Goal: Communication & Community: Answer question/provide support

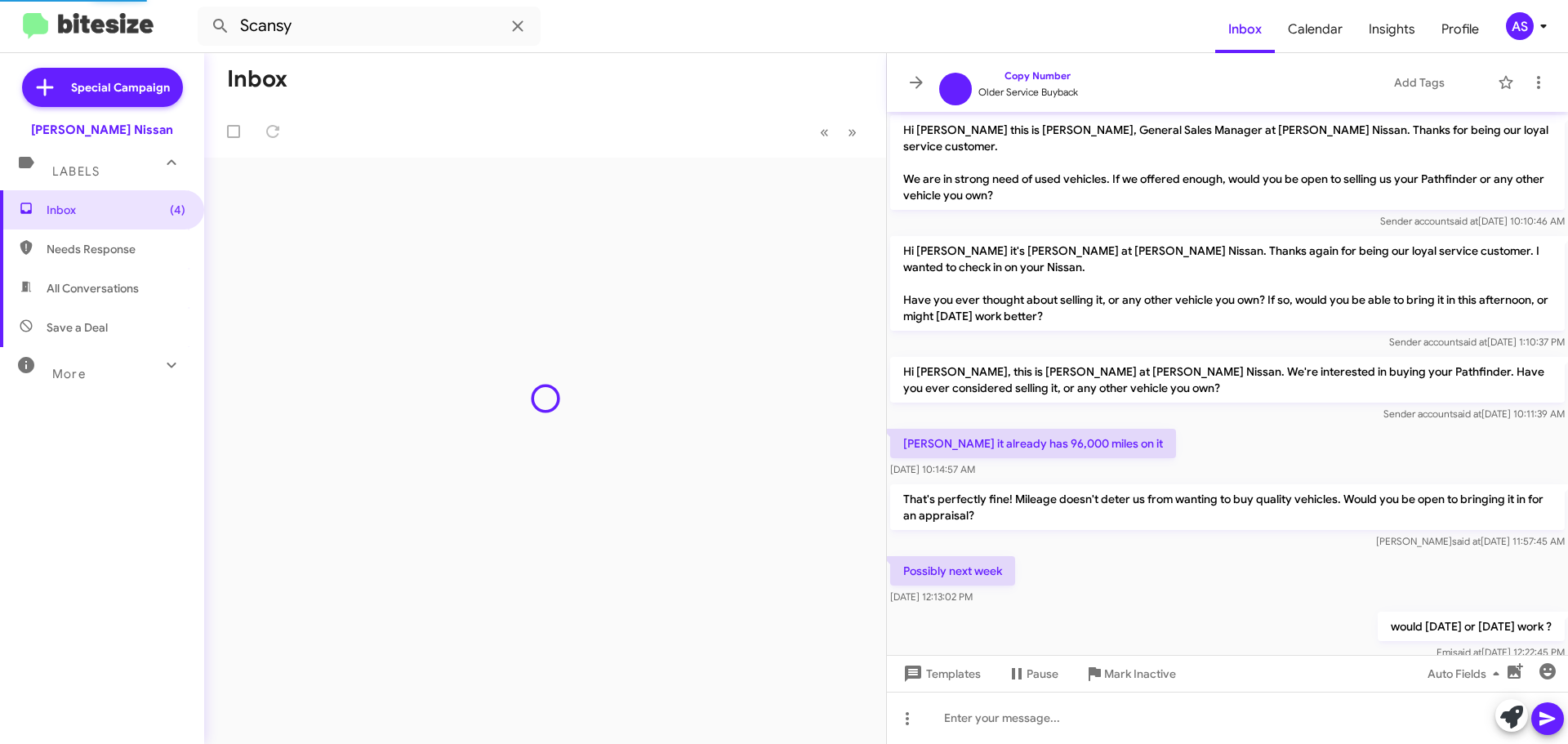
click at [118, 179] on mat-expansion-panel-header "Labels" at bounding box center [102, 164] width 204 height 52
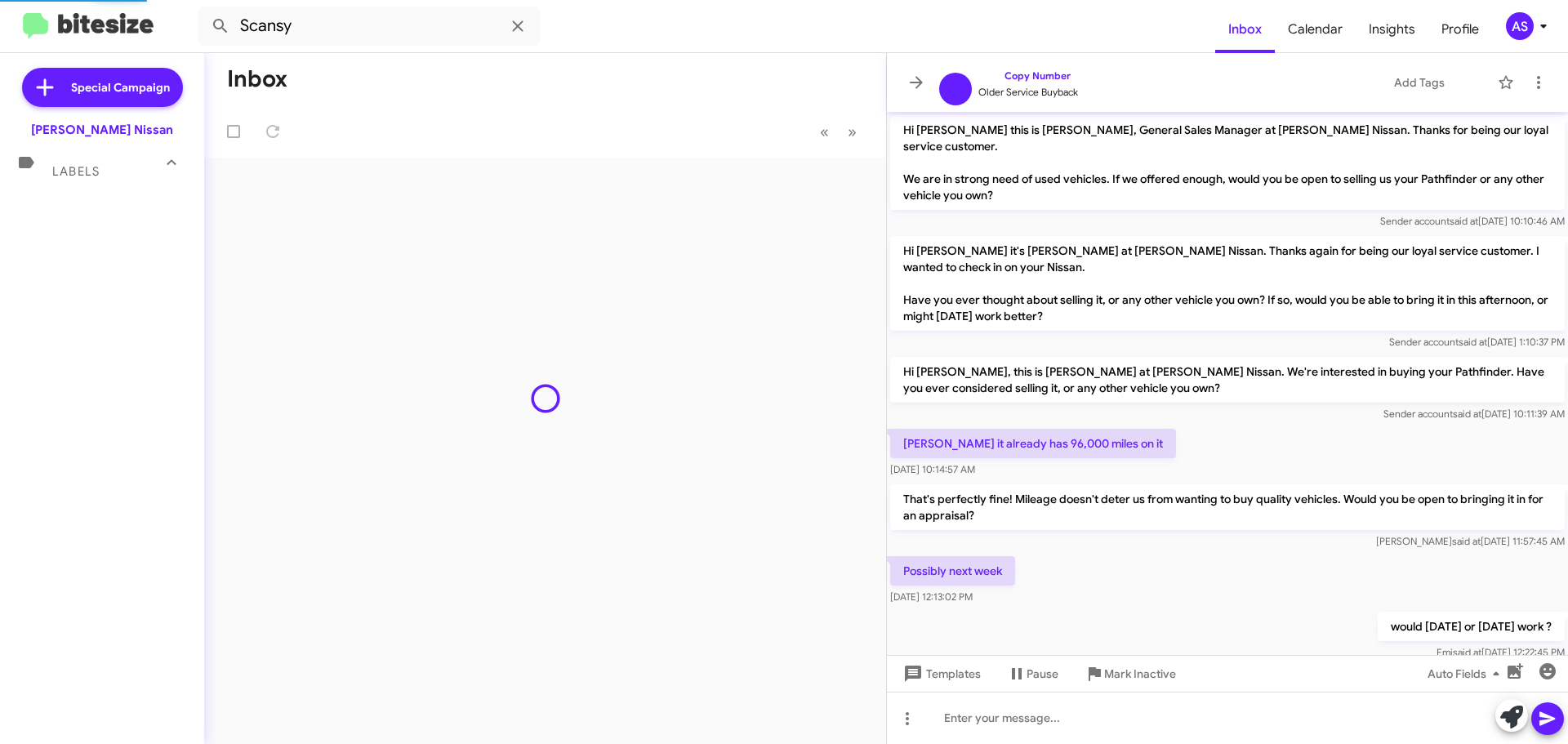
scroll to position [379, 0]
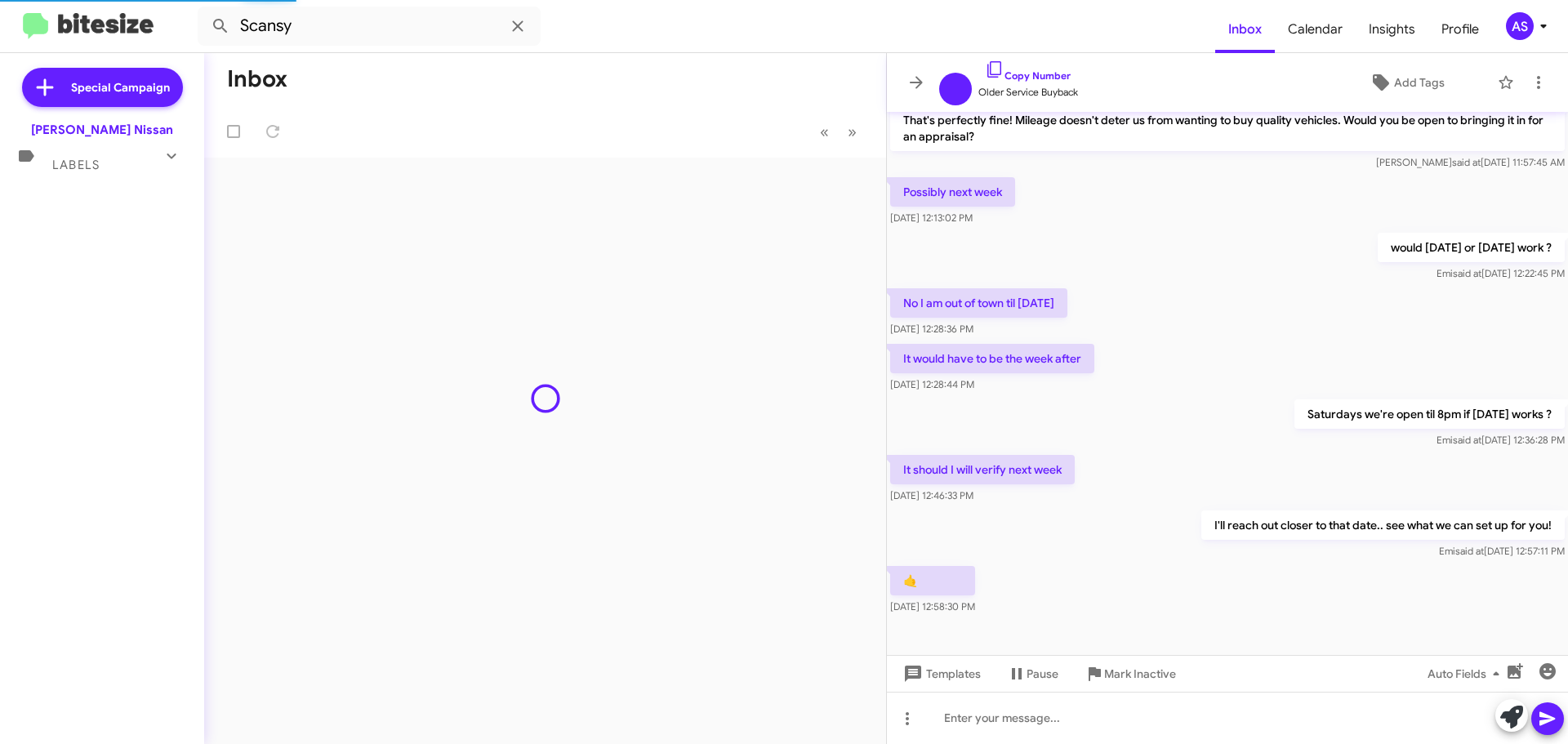
click at [117, 199] on div "Special Campaign [PERSON_NAME] Nissan Labels Inbox (4) Needs Response All Conve…" at bounding box center [102, 395] width 204 height 684
click at [109, 173] on mat-expansion-panel-header "Labels" at bounding box center [102, 158] width 204 height 39
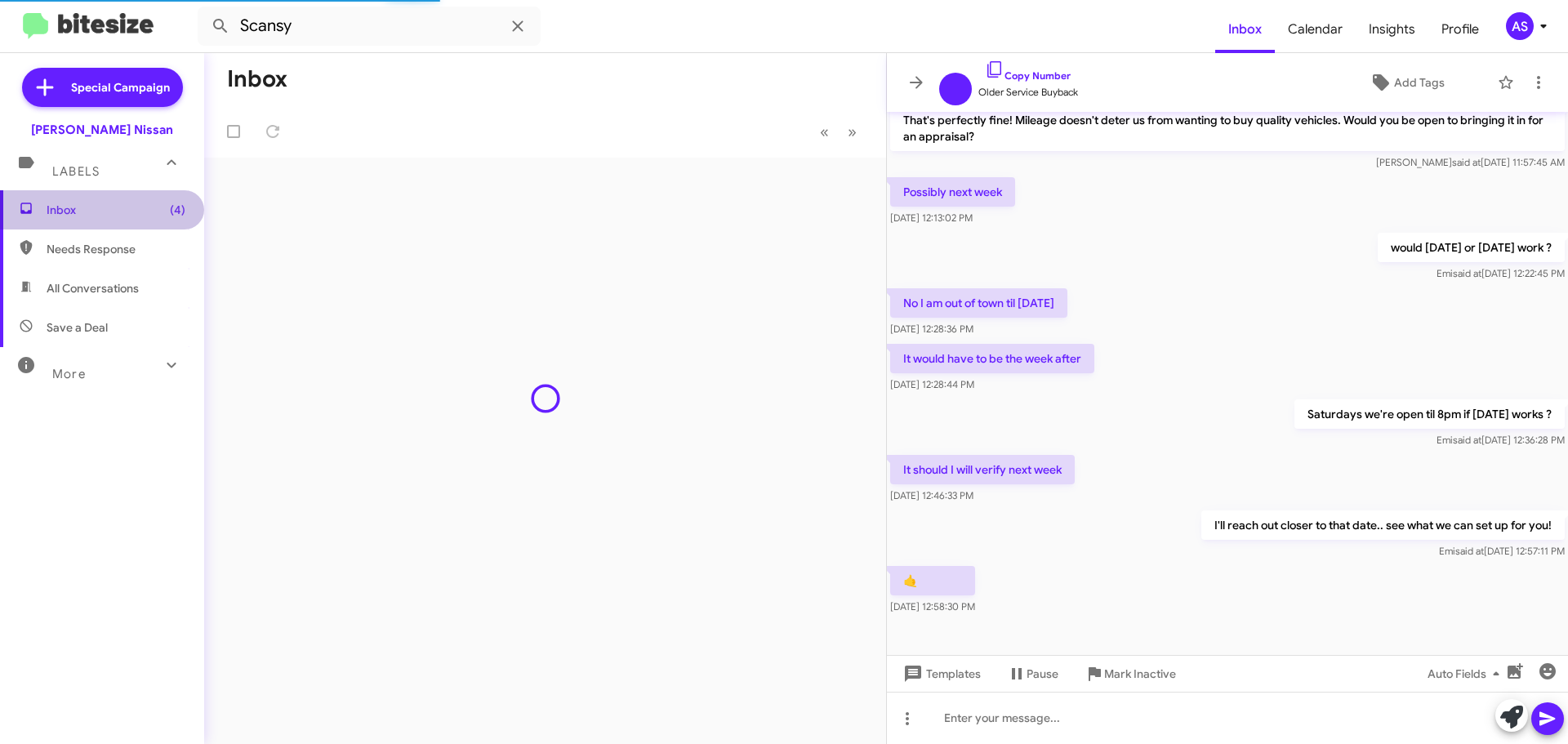
click at [105, 206] on span "Inbox (4)" at bounding box center [115, 209] width 138 height 16
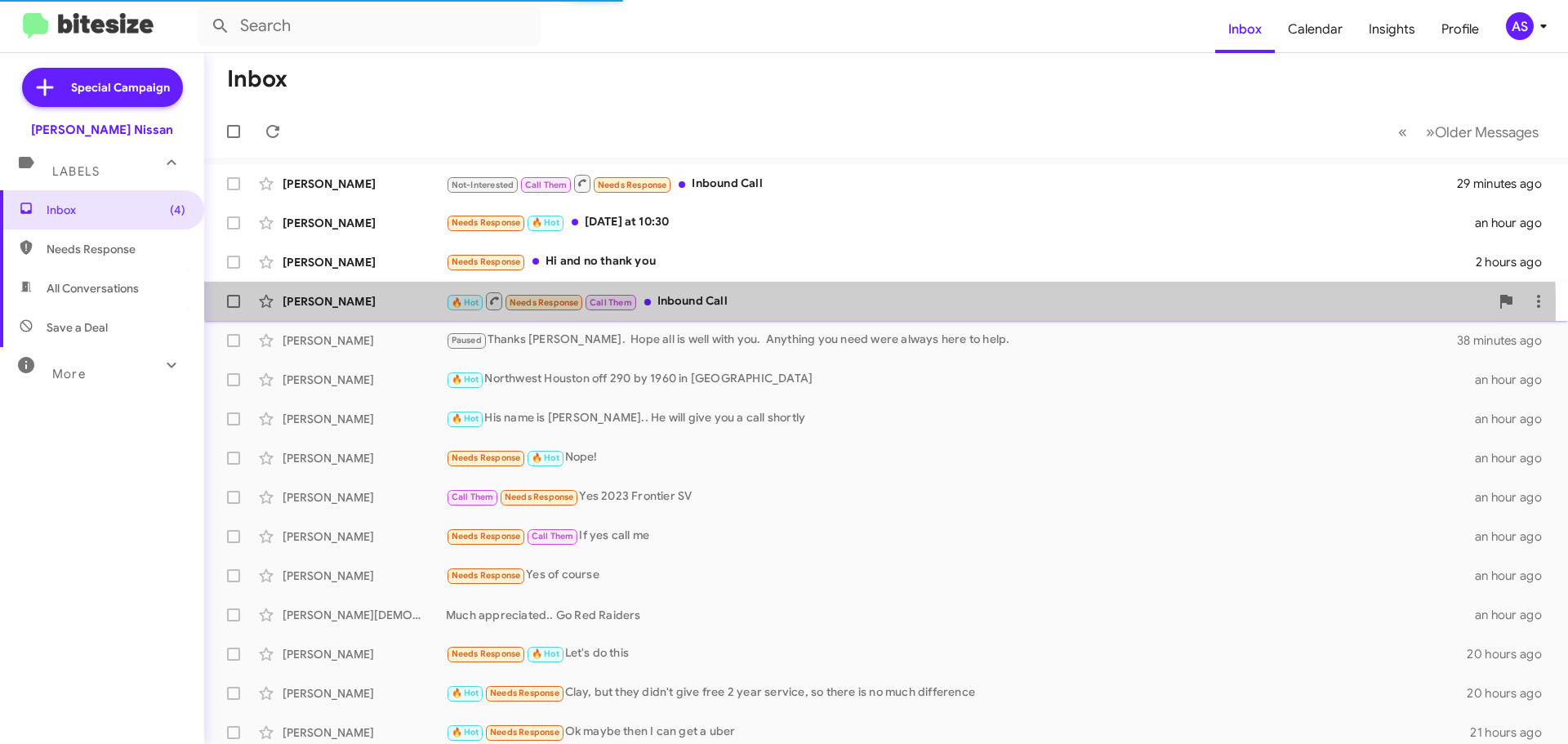
click at [695, 307] on div "🔥 Hot Needs Response Call Them Inbound Call" at bounding box center [967, 301] width 1044 height 20
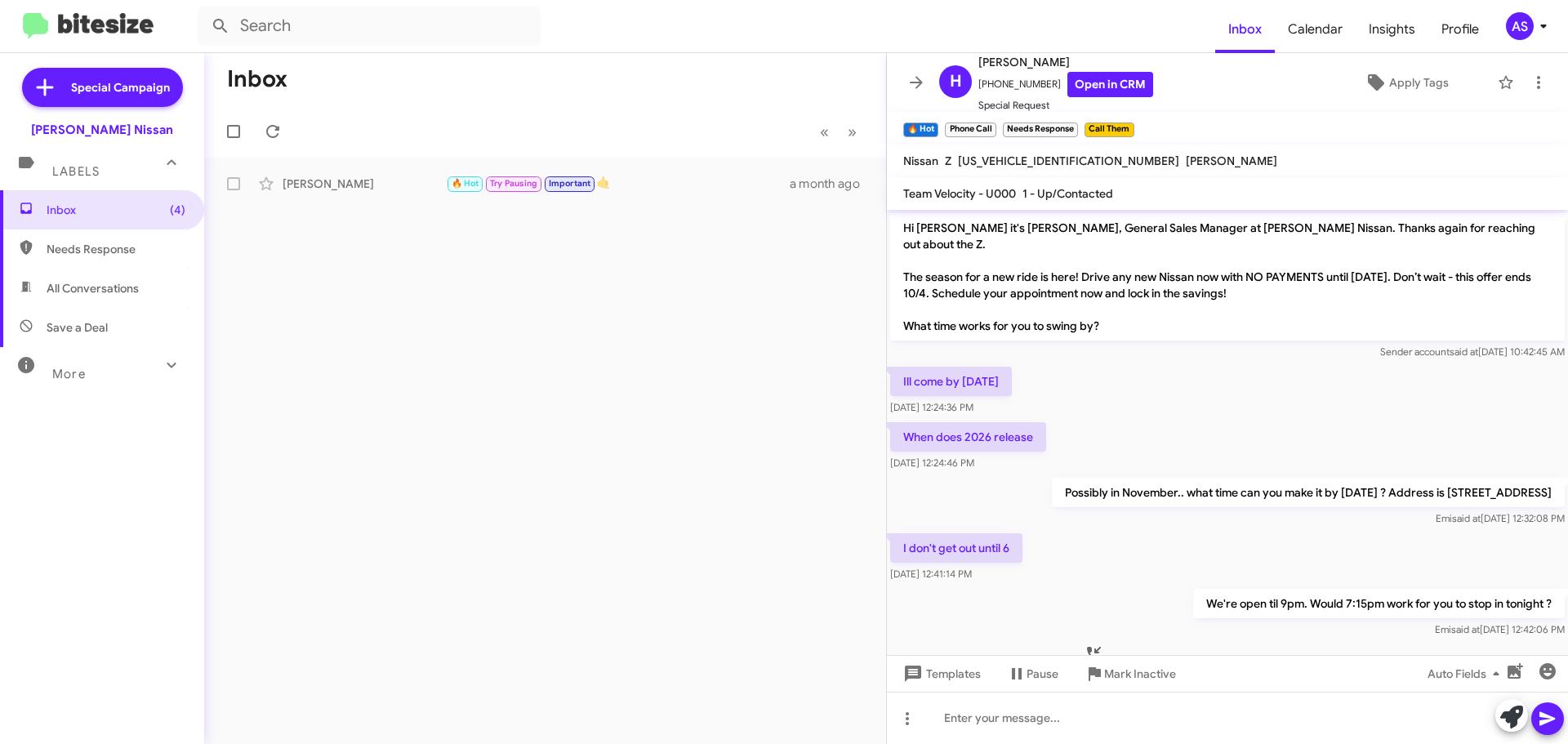
scroll to position [29, 0]
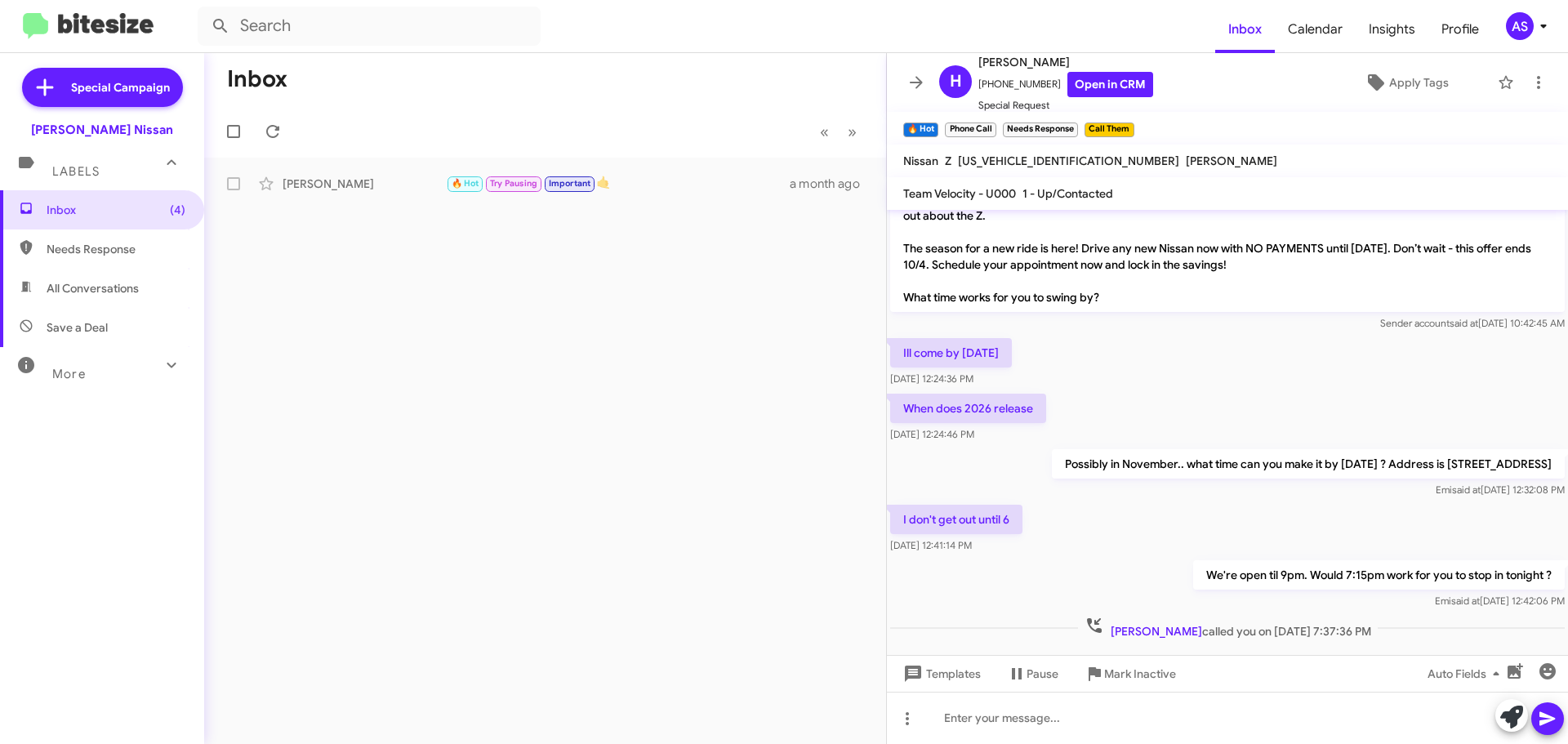
click at [91, 461] on div "Inbox (4) Needs Response All Conversations Save a Deal More Important 🔥 Hot App…" at bounding box center [102, 414] width 204 height 446
click at [154, 212] on span "Inbox (4)" at bounding box center [115, 209] width 138 height 16
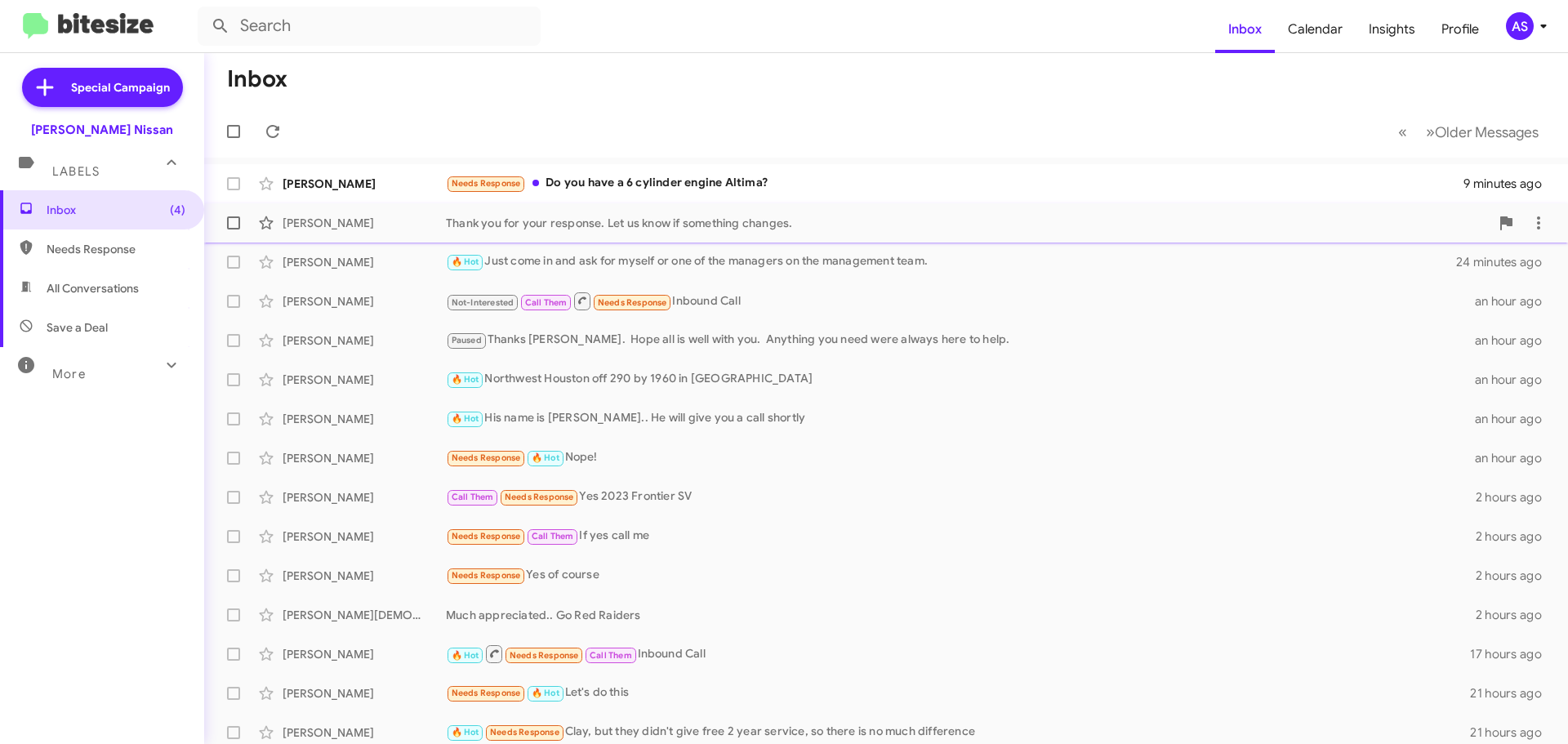
click at [680, 219] on div "Thank you for your response. Let us know if something changes." at bounding box center [967, 222] width 1044 height 16
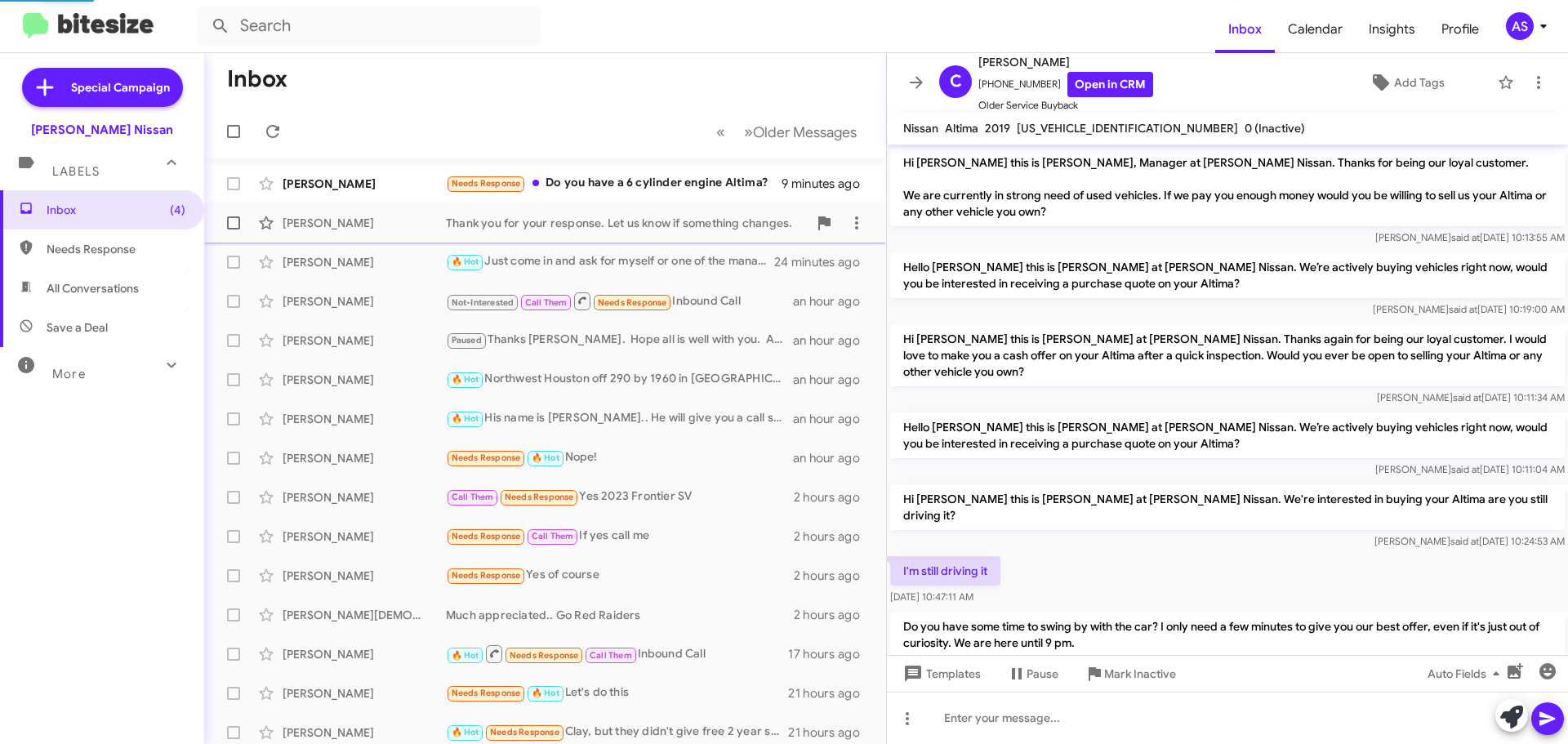
scroll to position [722, 0]
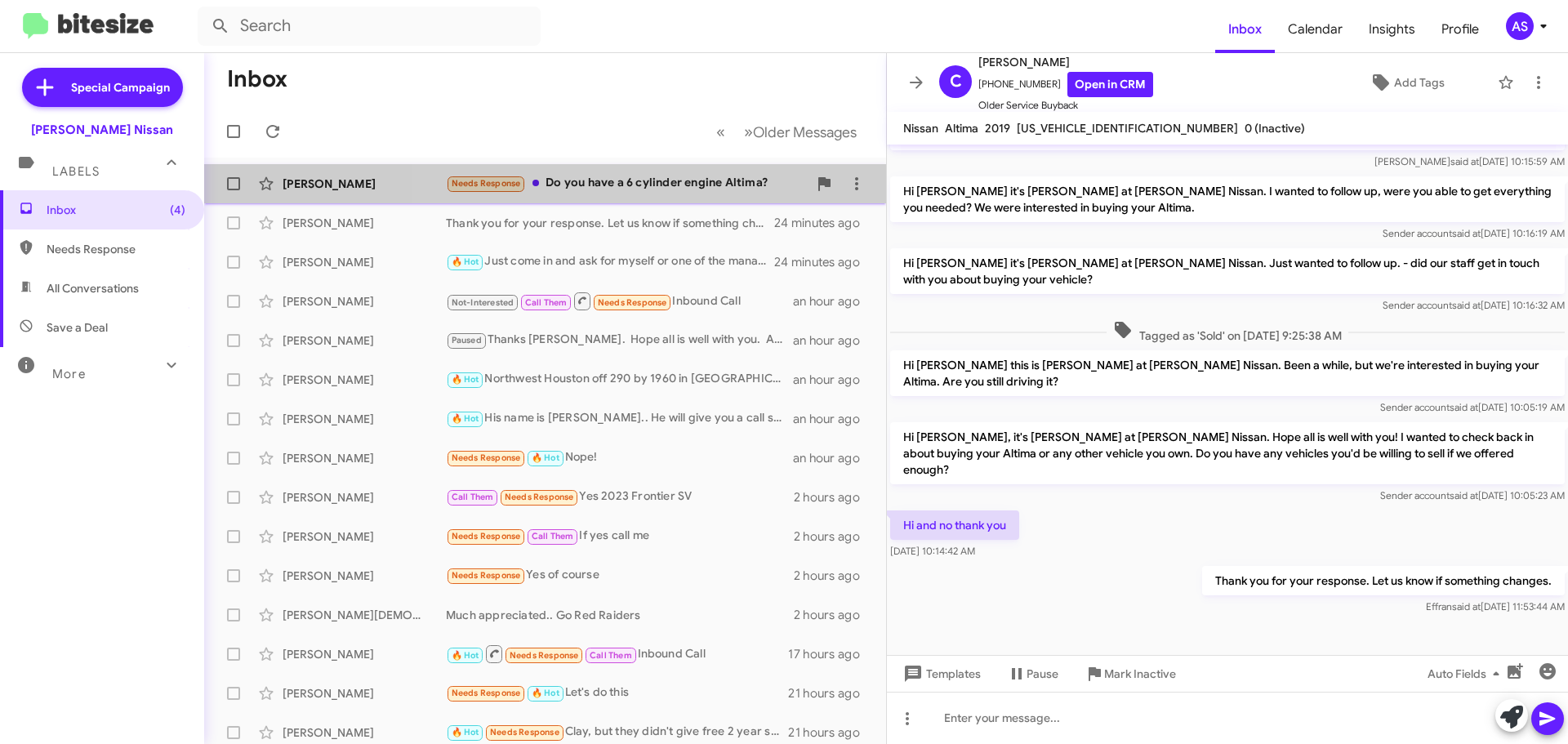
click at [650, 188] on div "Needs Response Do you have a 6 cylinder engine Altima?" at bounding box center [626, 183] width 362 height 18
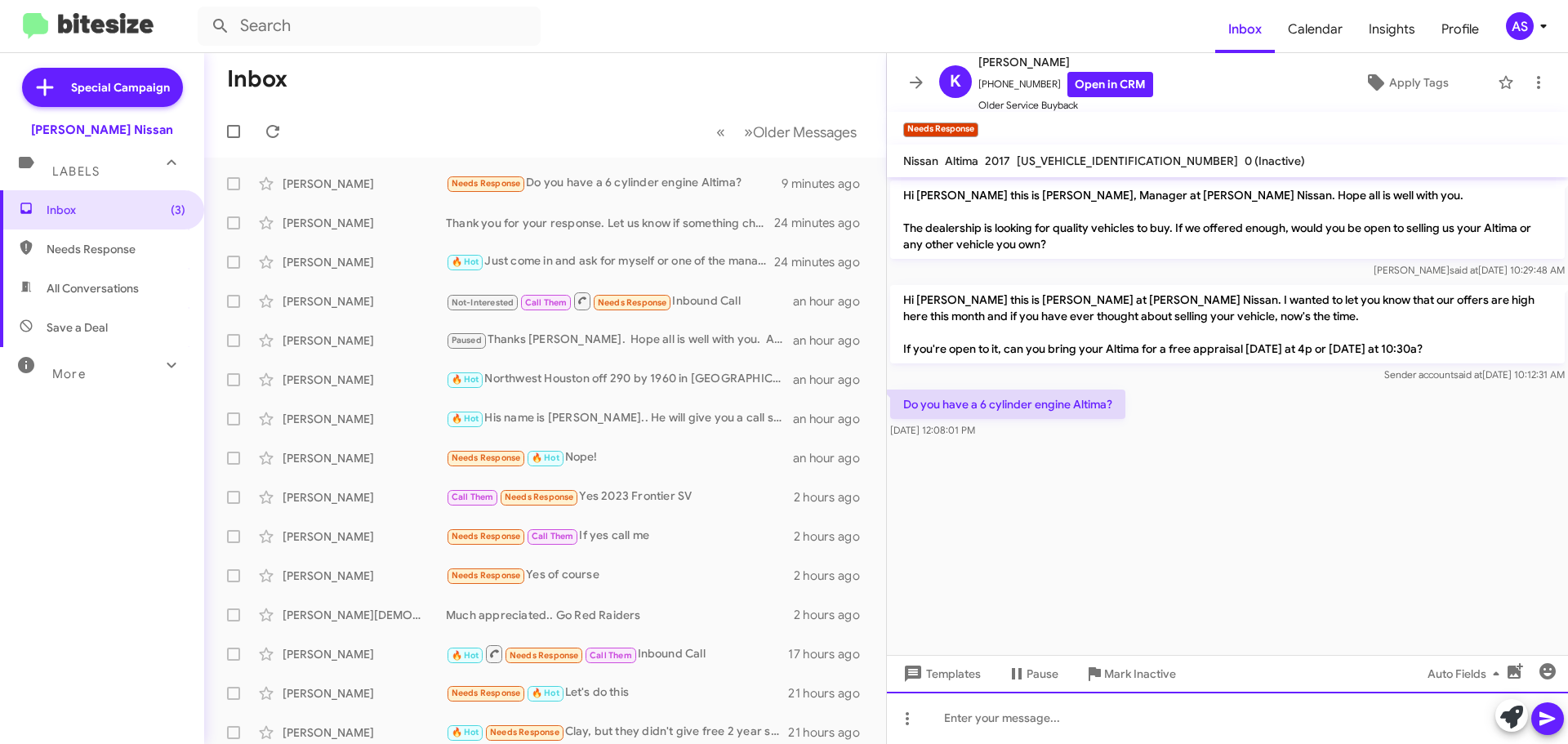
click at [1037, 730] on div at bounding box center [1227, 717] width 681 height 52
